Goal: Information Seeking & Learning: Learn about a topic

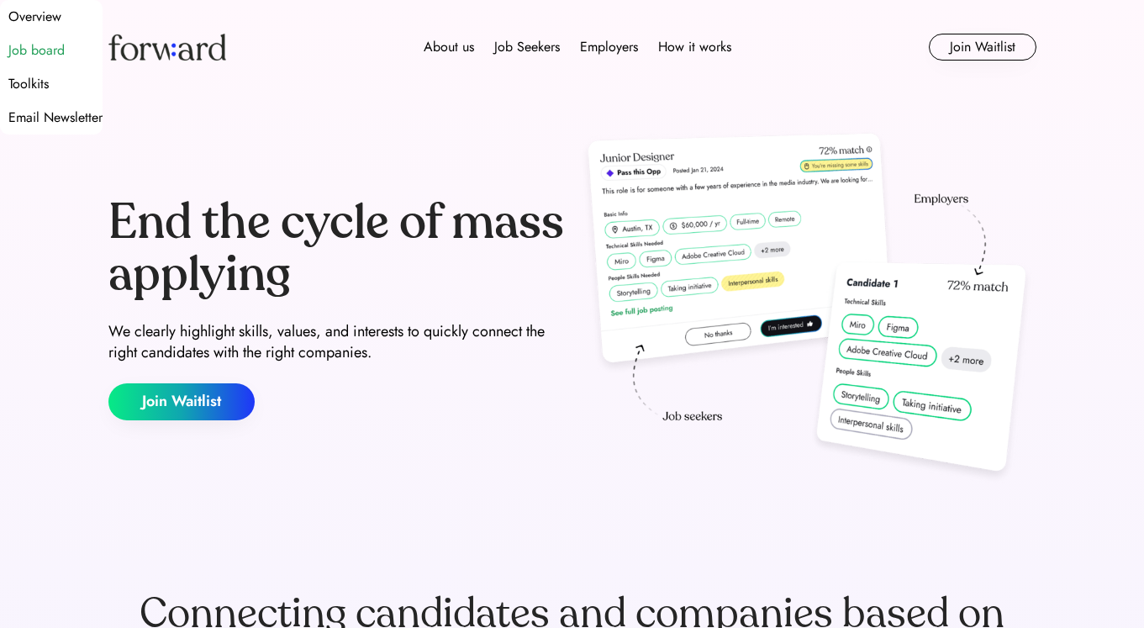
click at [65, 61] on div "Job board" at bounding box center [36, 50] width 56 height 20
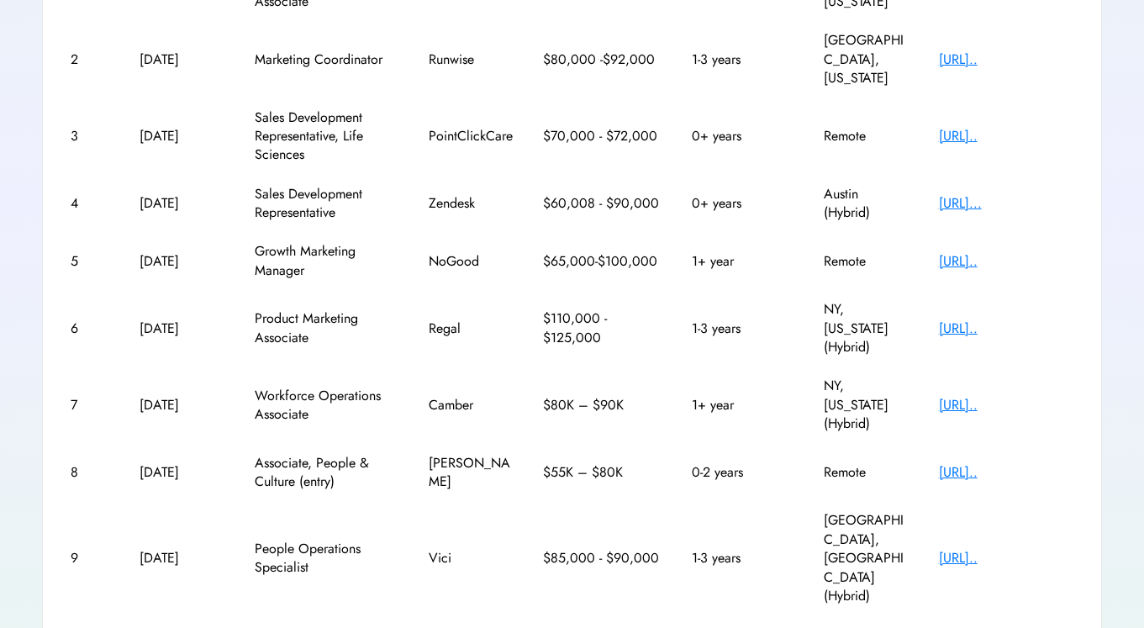
scroll to position [370, 0]
click at [972, 464] on div "[URL].." at bounding box center [1006, 473] width 134 height 18
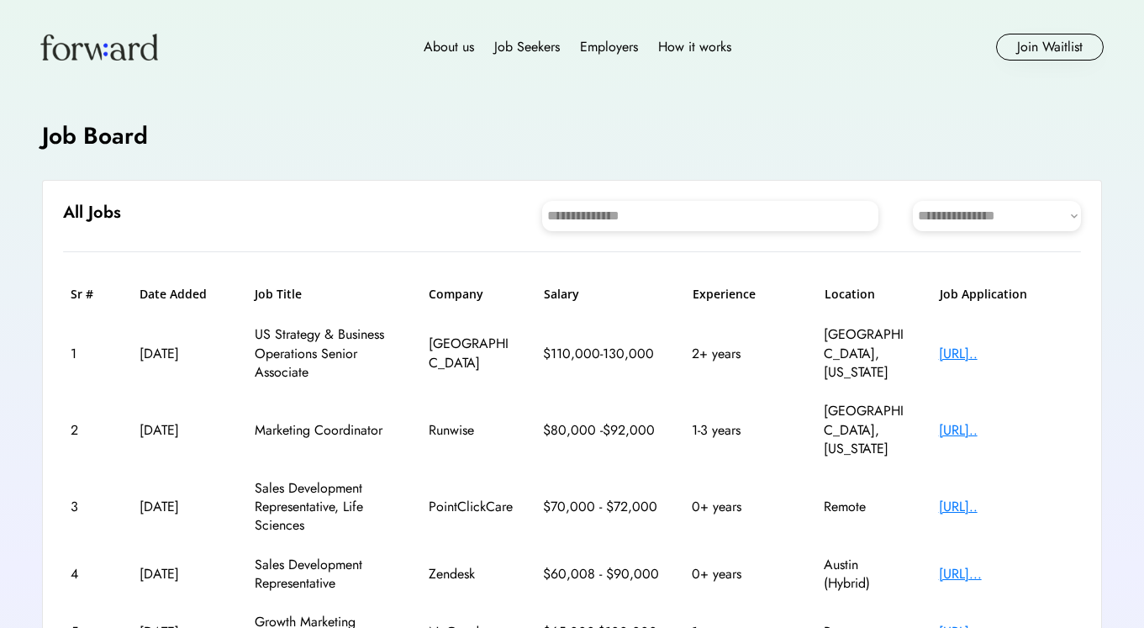
scroll to position [0, 0]
select select "********"
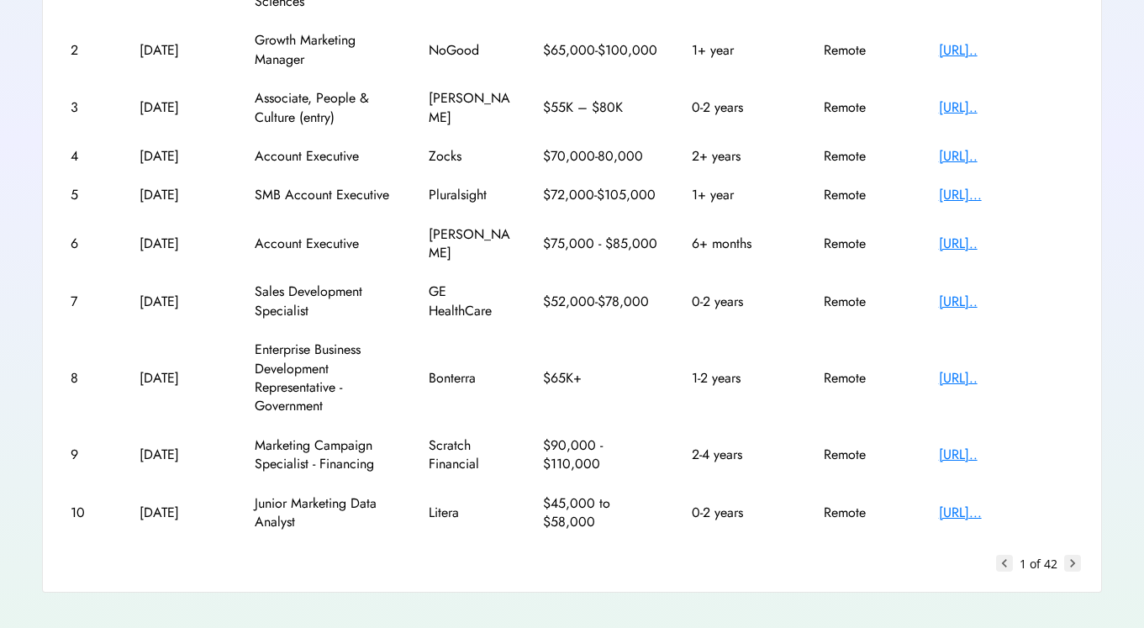
scroll to position [370, 0]
click at [1069, 556] on text "chevron_right" at bounding box center [1072, 564] width 17 height 17
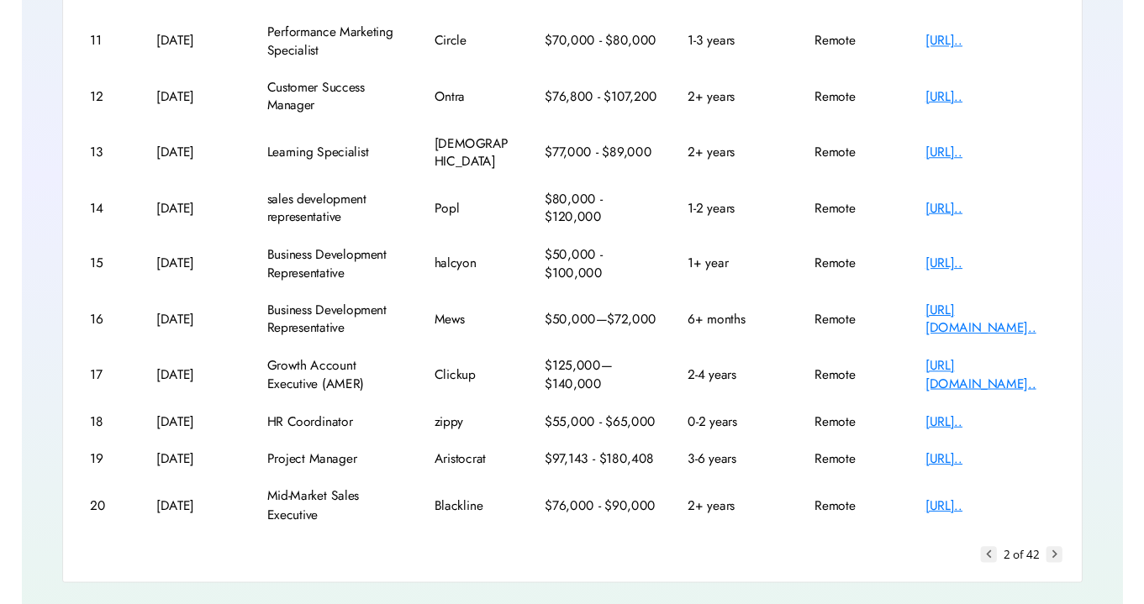
scroll to position [107, 0]
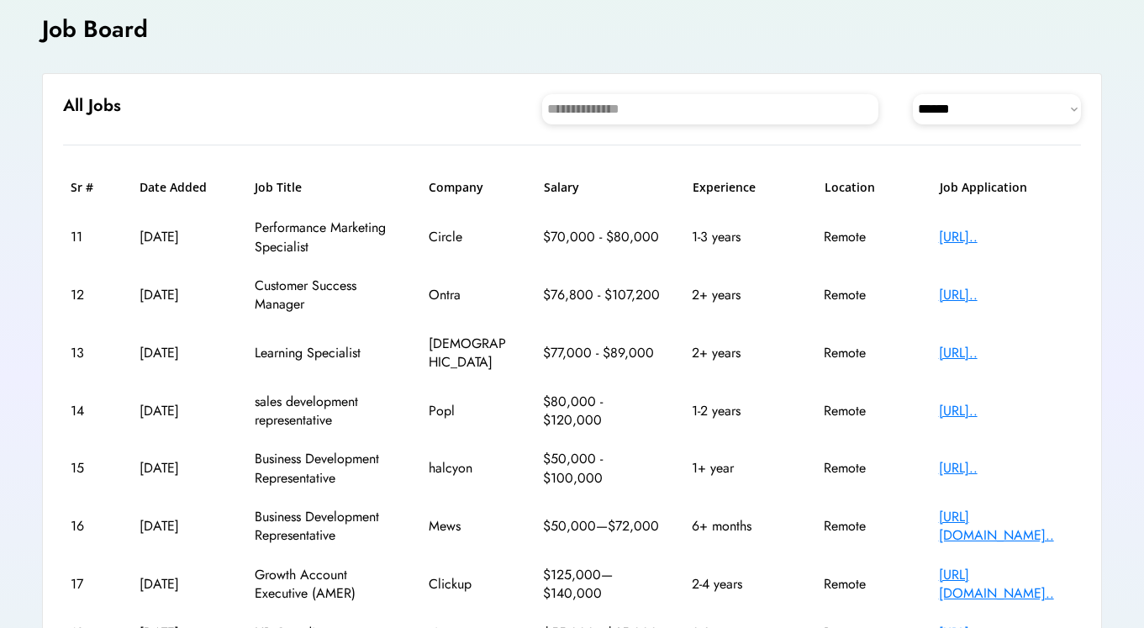
click at [998, 355] on div "13 [DATE] Learning Specialist ABBYY $77,000 - $89,000 2+ years Remote [URL].." at bounding box center [572, 353] width 1018 height 58
click at [988, 347] on div "[URL].." at bounding box center [1006, 353] width 134 height 18
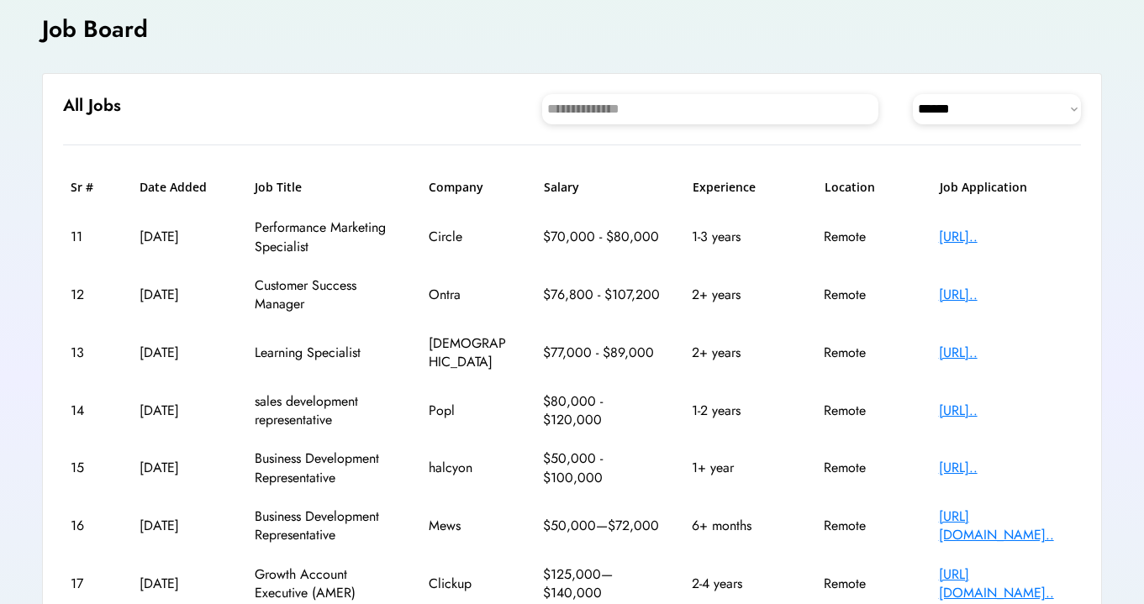
click at [988, 300] on div "[URL].." at bounding box center [1006, 295] width 134 height 18
click at [968, 299] on div "[URL].." at bounding box center [1006, 295] width 134 height 18
click at [991, 240] on div "[URL].." at bounding box center [1006, 237] width 134 height 18
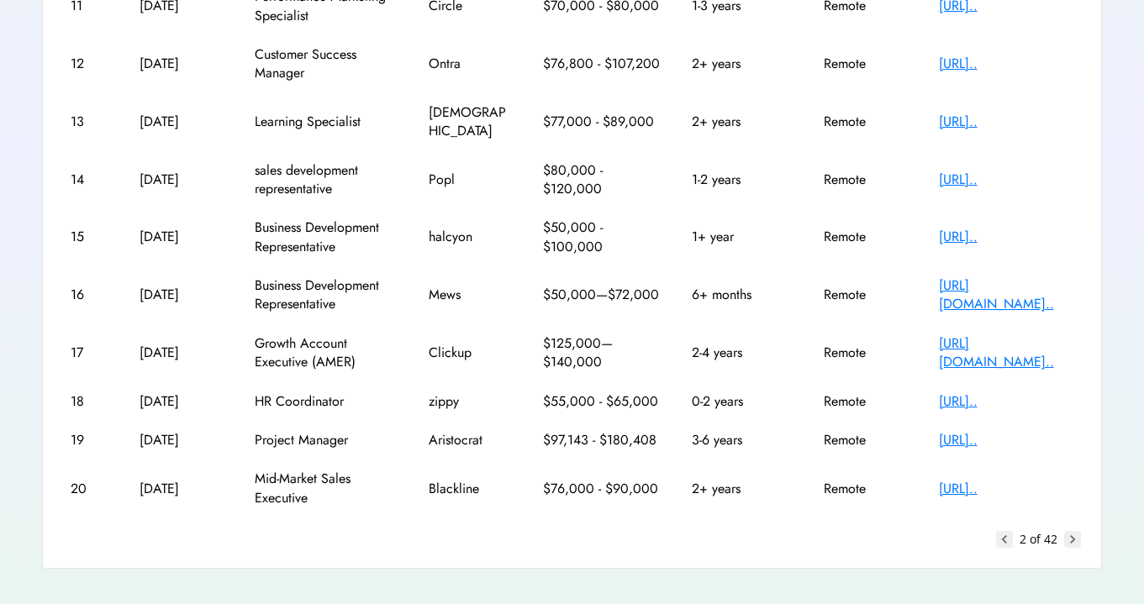
click at [1005, 531] on text "keyboard_arrow_left" at bounding box center [1004, 539] width 17 height 17
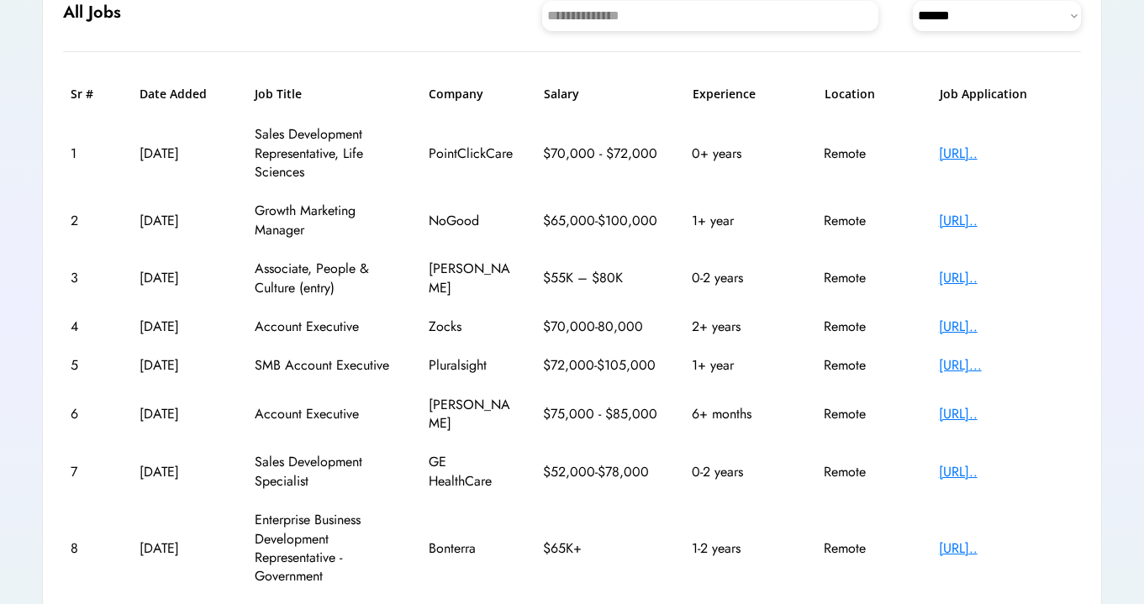
scroll to position [200, 0]
click at [992, 331] on div "https://jobs.lever.c..." at bounding box center [1006, 327] width 134 height 18
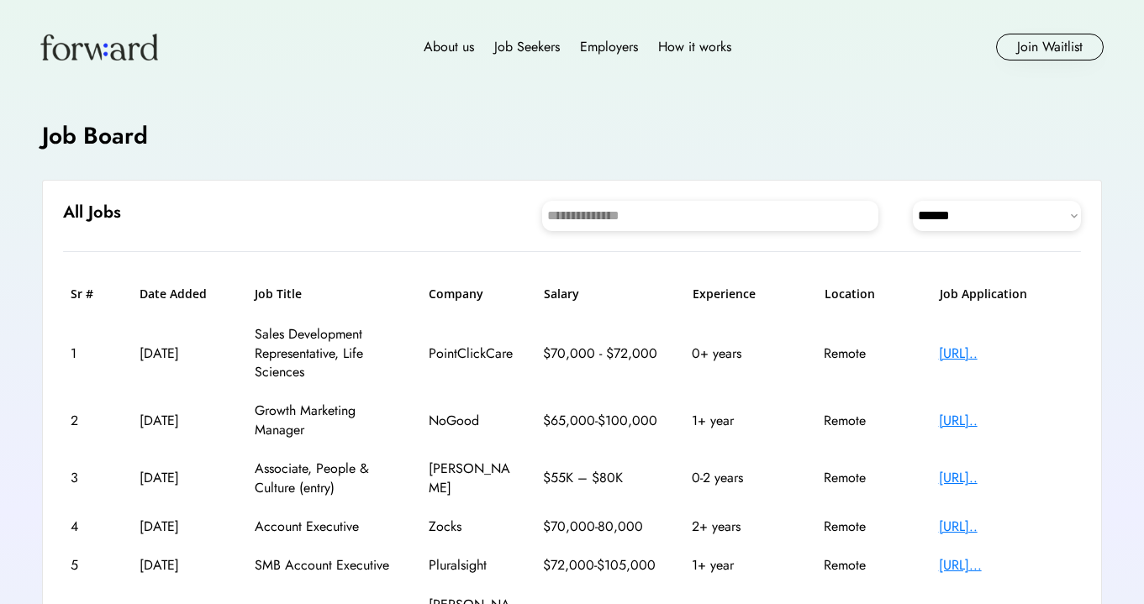
scroll to position [0, 0]
